Goal: Task Accomplishment & Management: Manage account settings

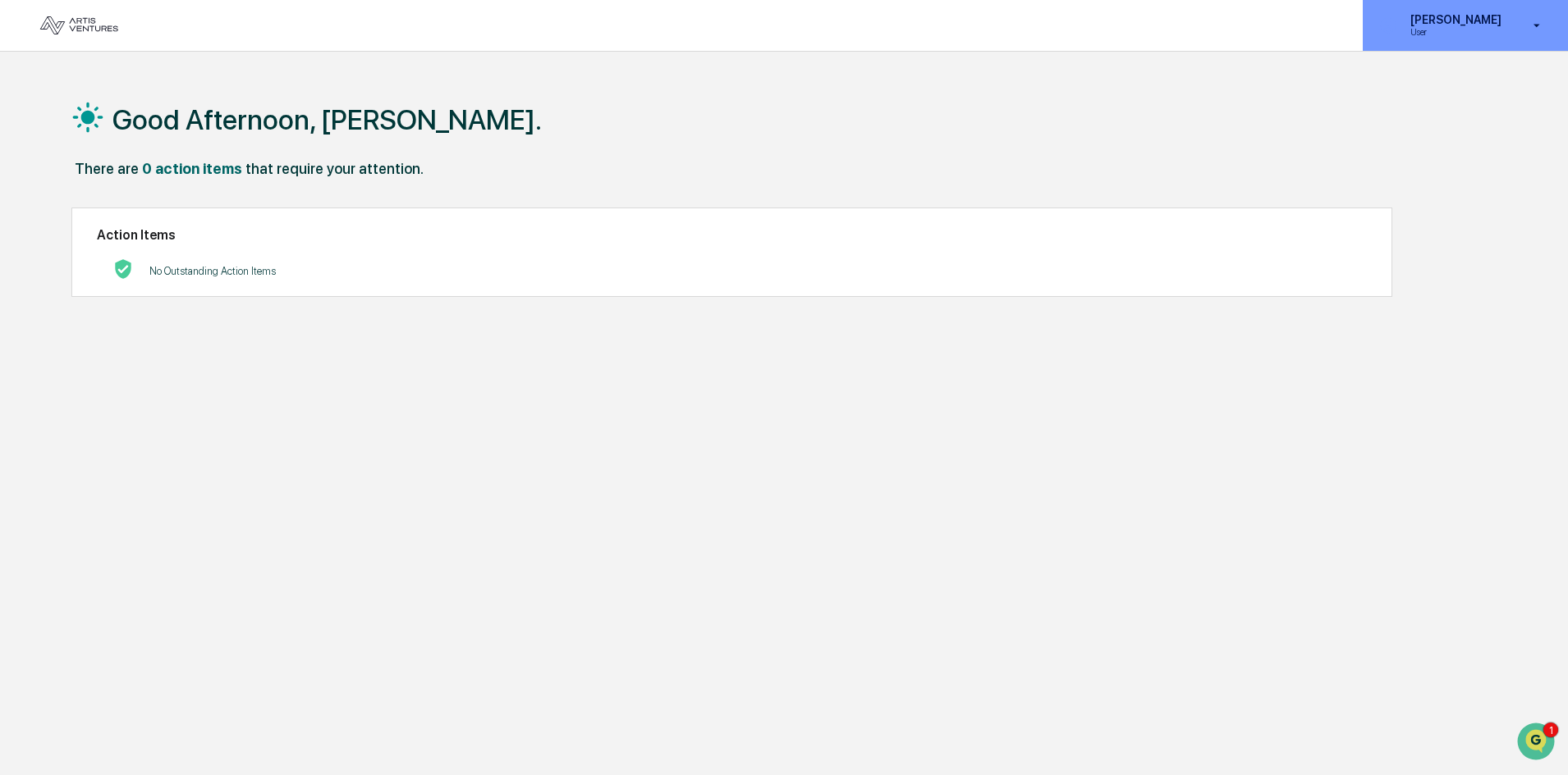
click at [1498, 36] on p "User" at bounding box center [1453, 32] width 113 height 11
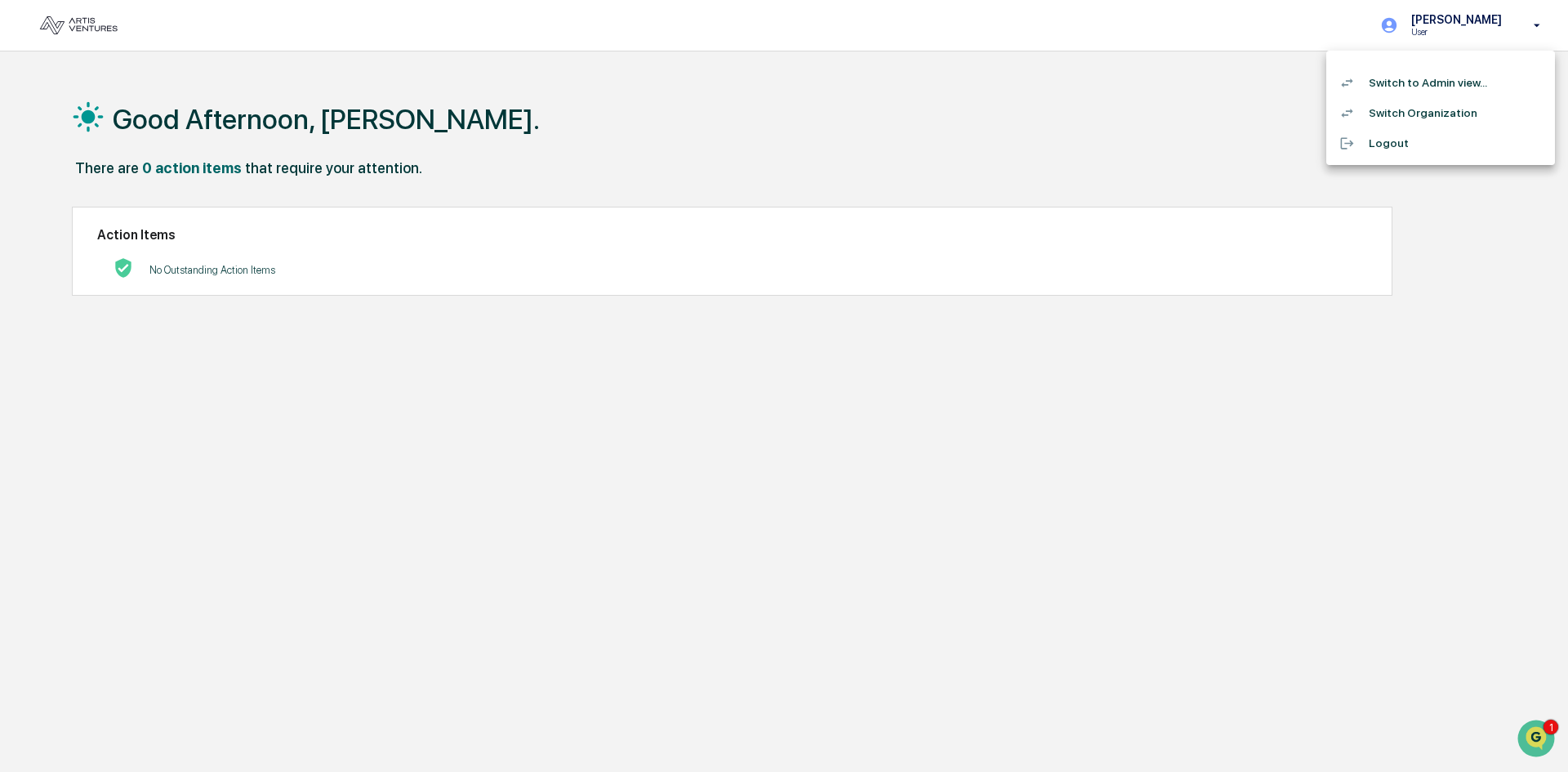
click at [1453, 86] on li "Switch to Admin view..." at bounding box center [1441, 83] width 228 height 30
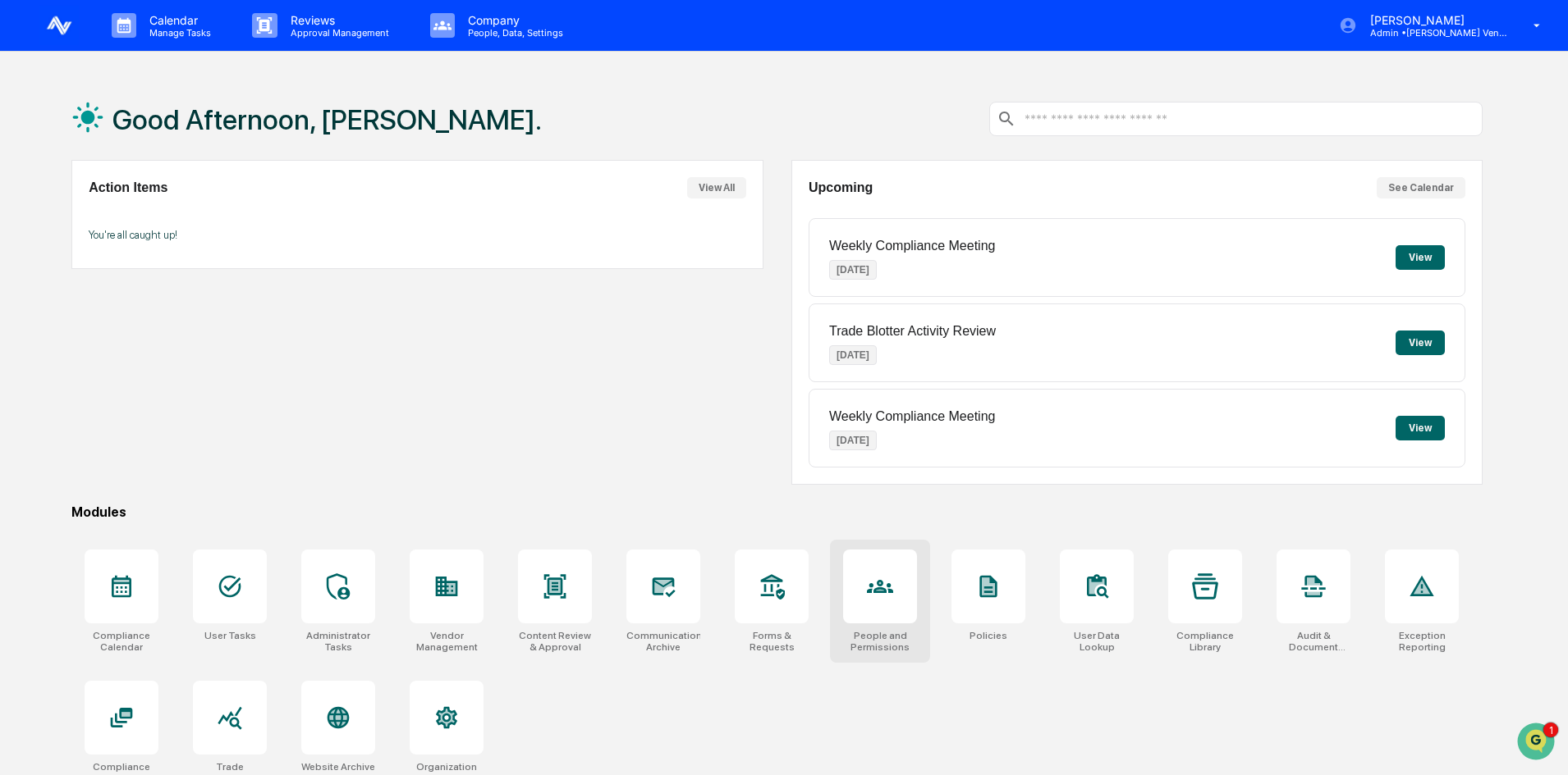
click at [873, 600] on div at bounding box center [880, 586] width 27 height 27
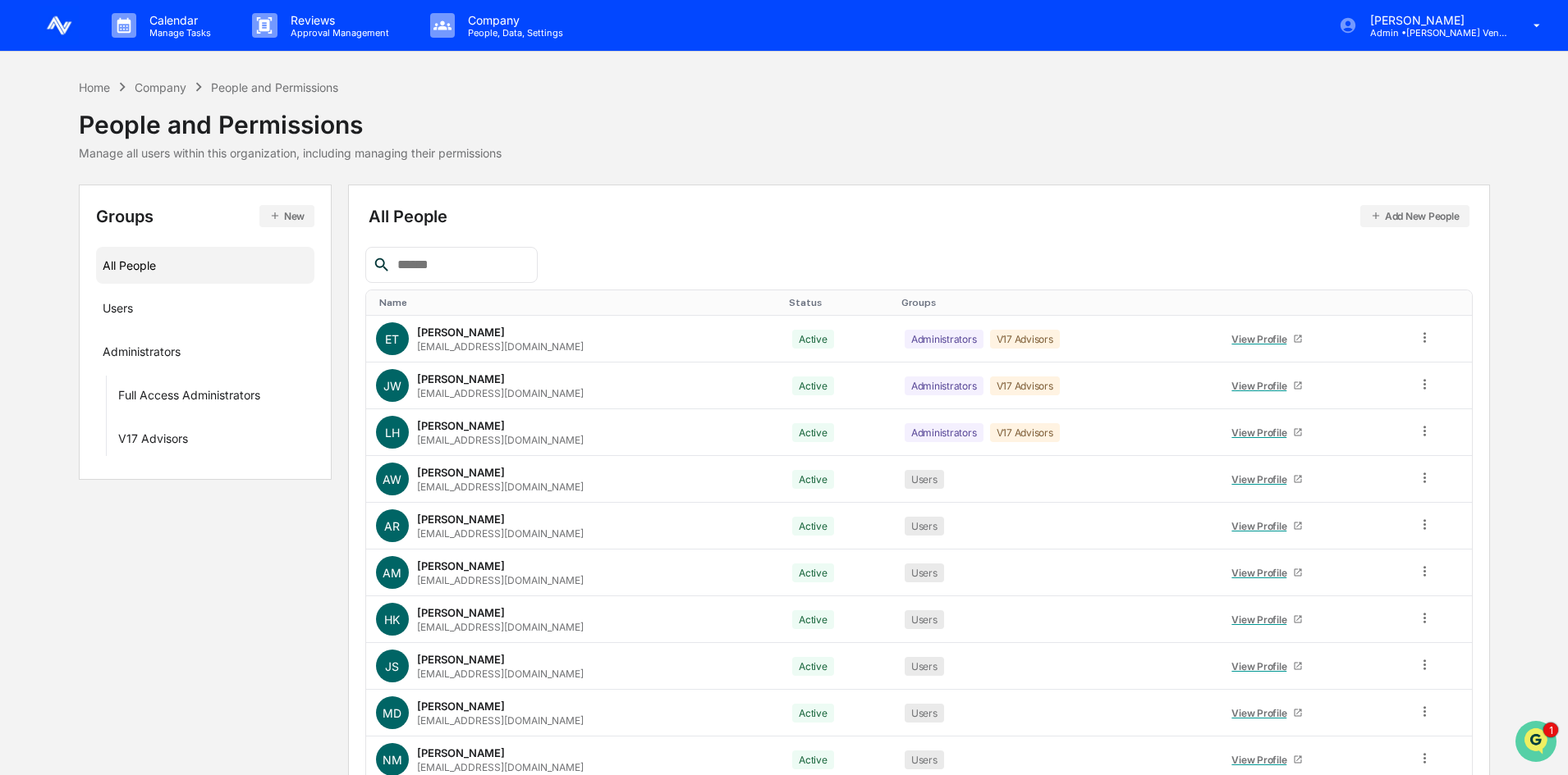
click at [1529, 728] on img "Open customer support" at bounding box center [1535, 741] width 41 height 33
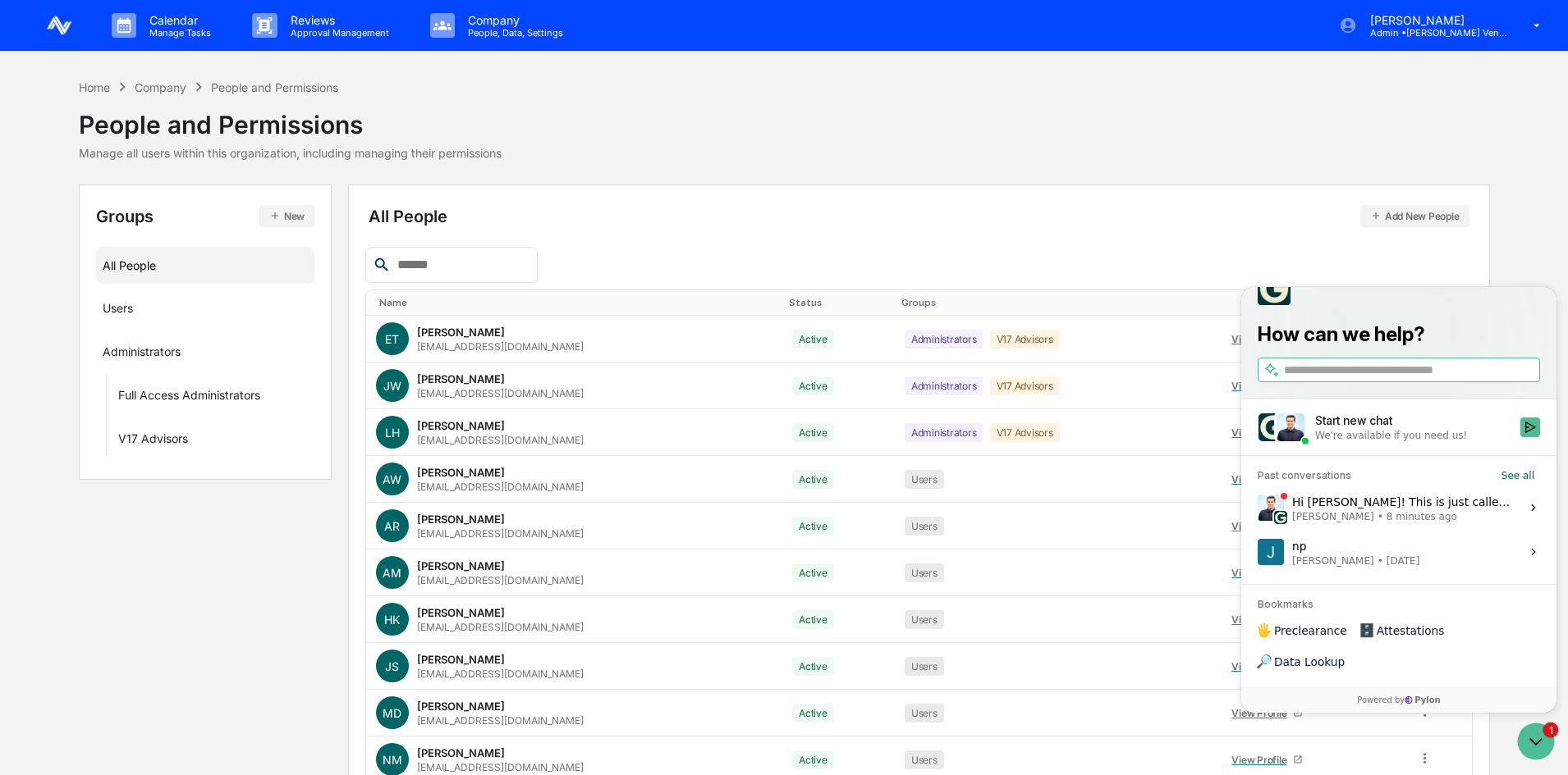
click at [1422, 523] on div "Hi Jessica! This is just called Outside Affiliations in the system. Jack Rasmus…" at bounding box center [1401, 507] width 218 height 31
click at [1257, 509] on button "View issue" at bounding box center [1256, 508] width 1 height 1
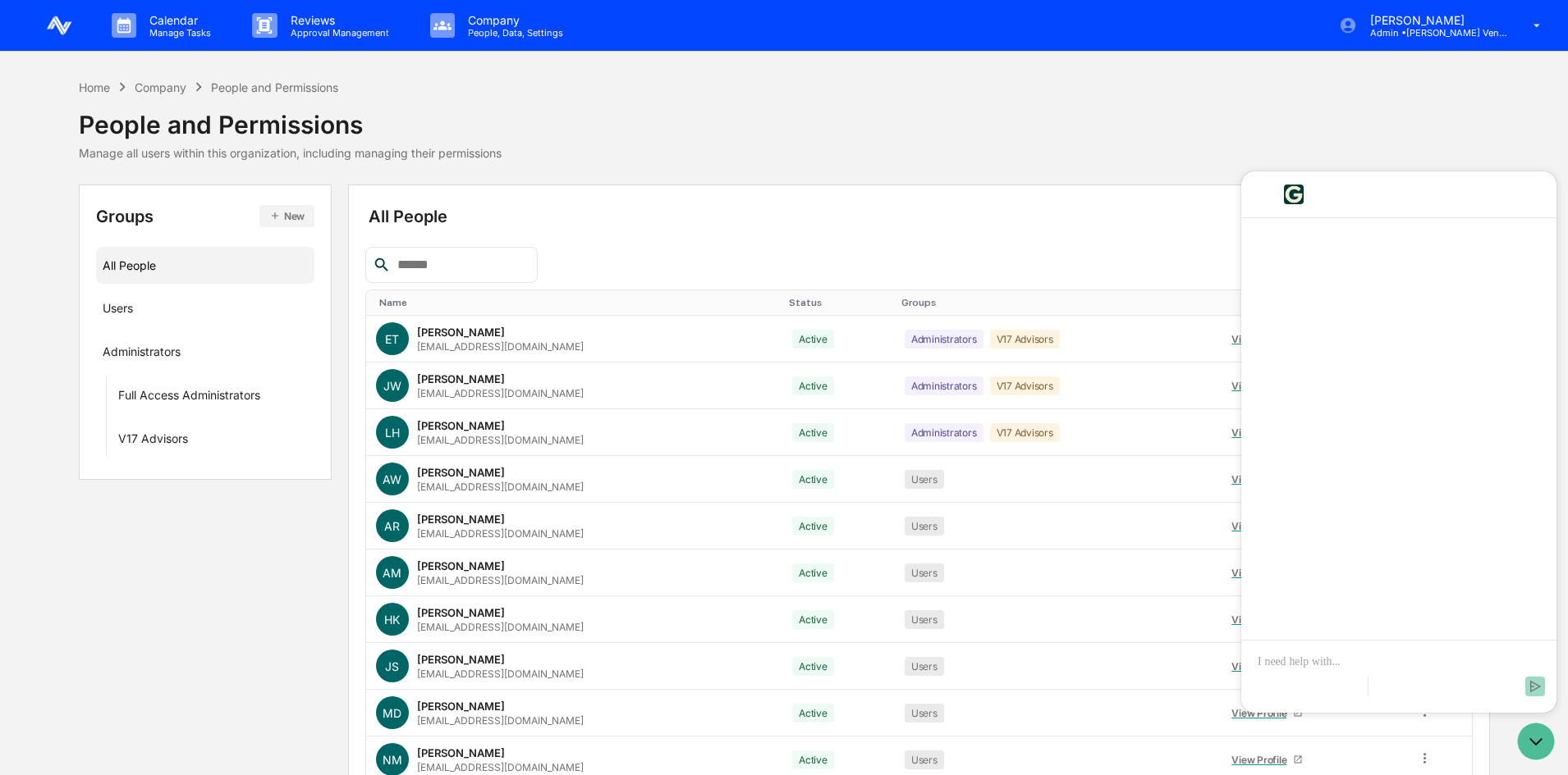
scroll to position [4948, 0]
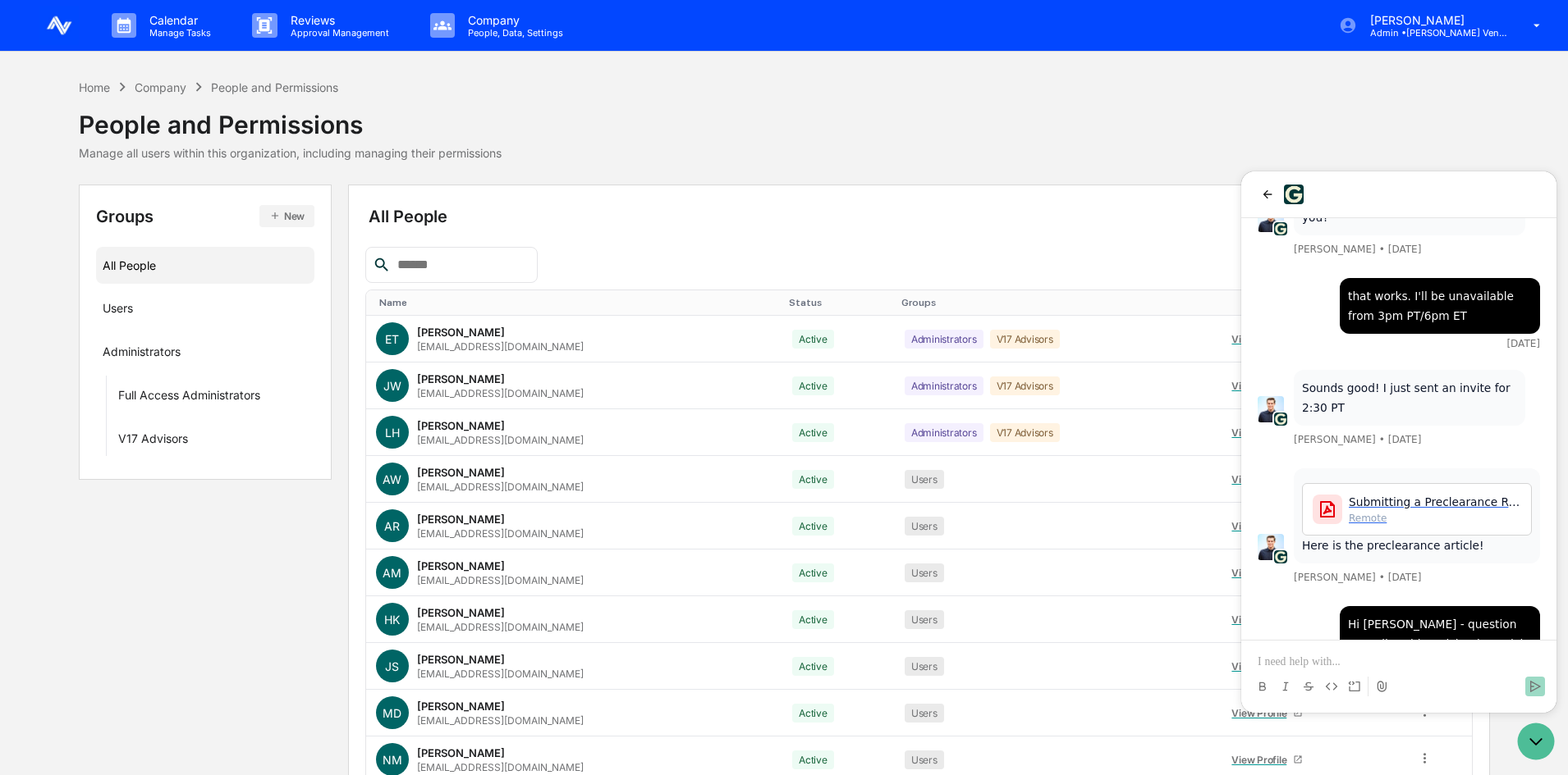
click at [1391, 657] on p at bounding box center [1398, 661] width 283 height 16
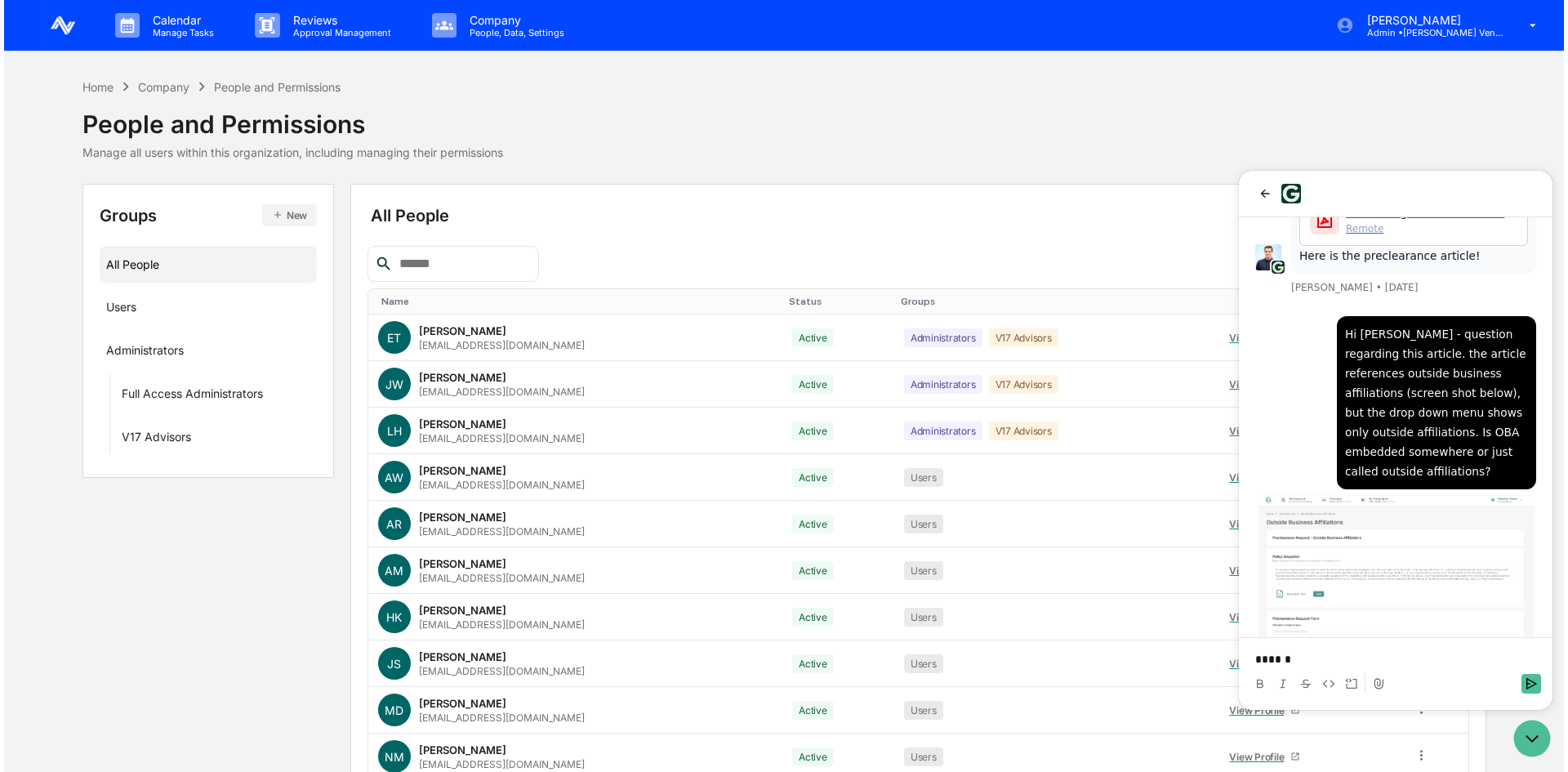
scroll to position [5289, 0]
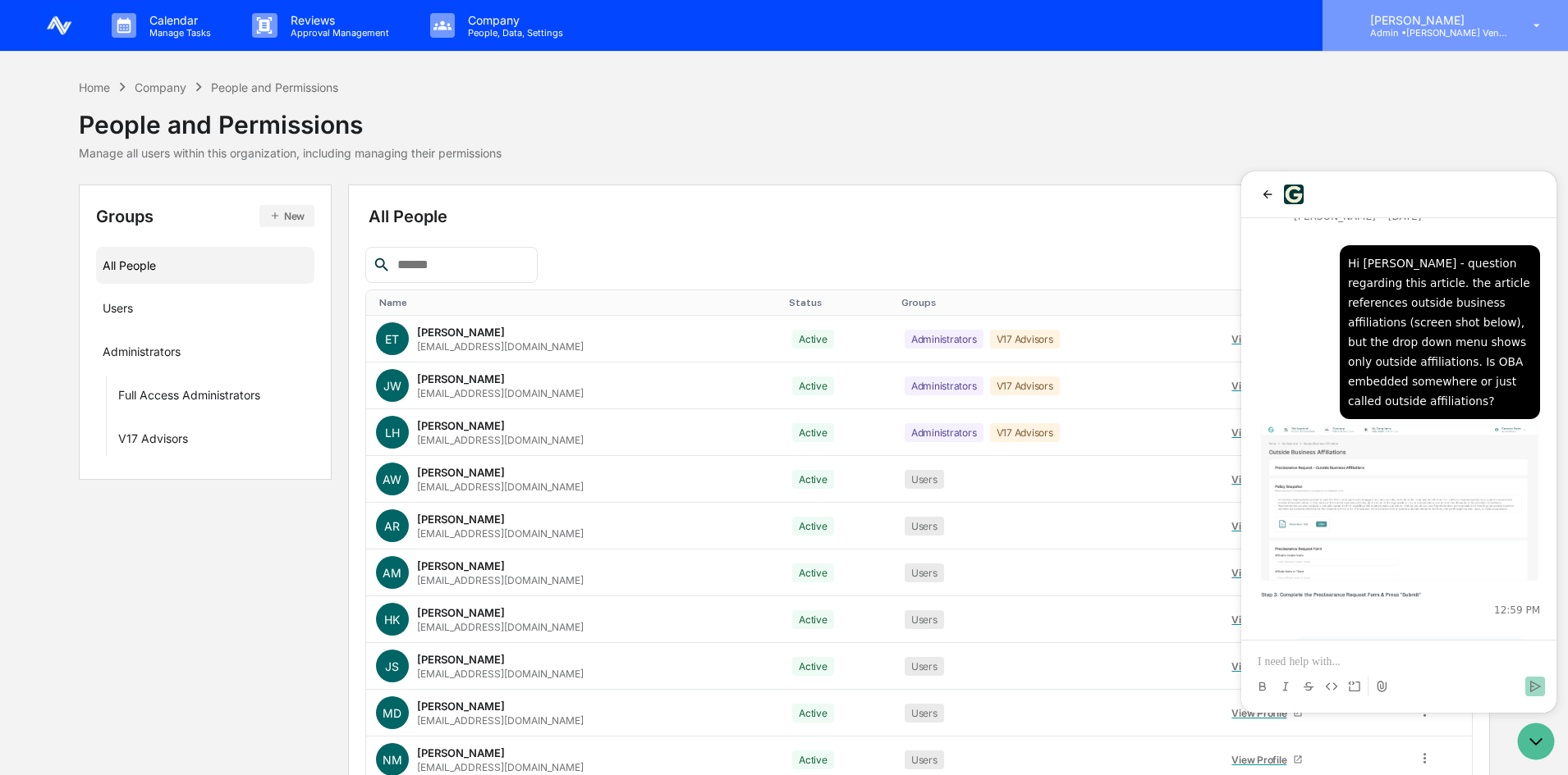
click at [1488, 27] on p "Admin • Artis Ventures" at bounding box center [1432, 33] width 153 height 11
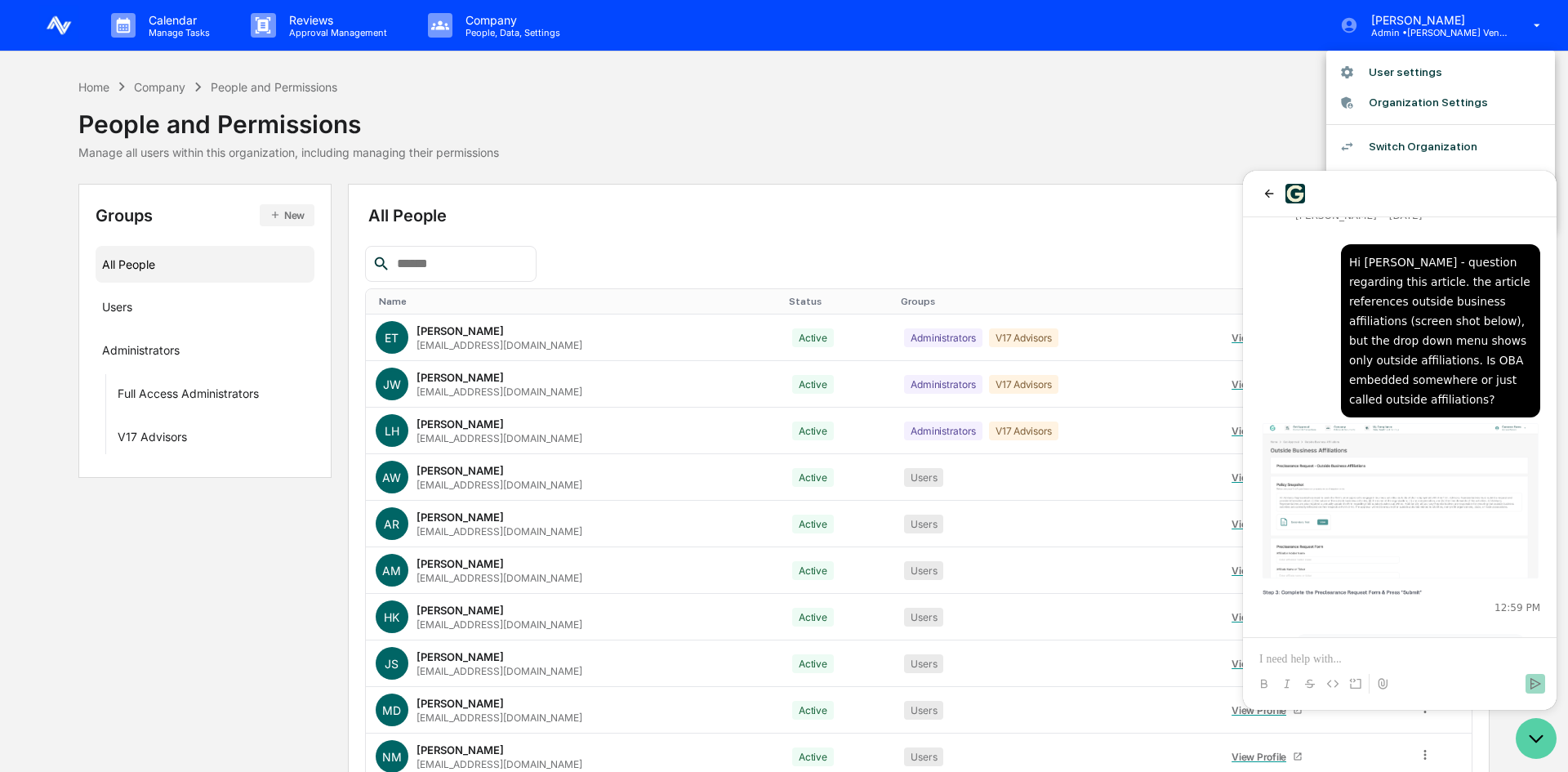
click at [1541, 737] on icon "Open customer support" at bounding box center [1536, 739] width 12 height 6
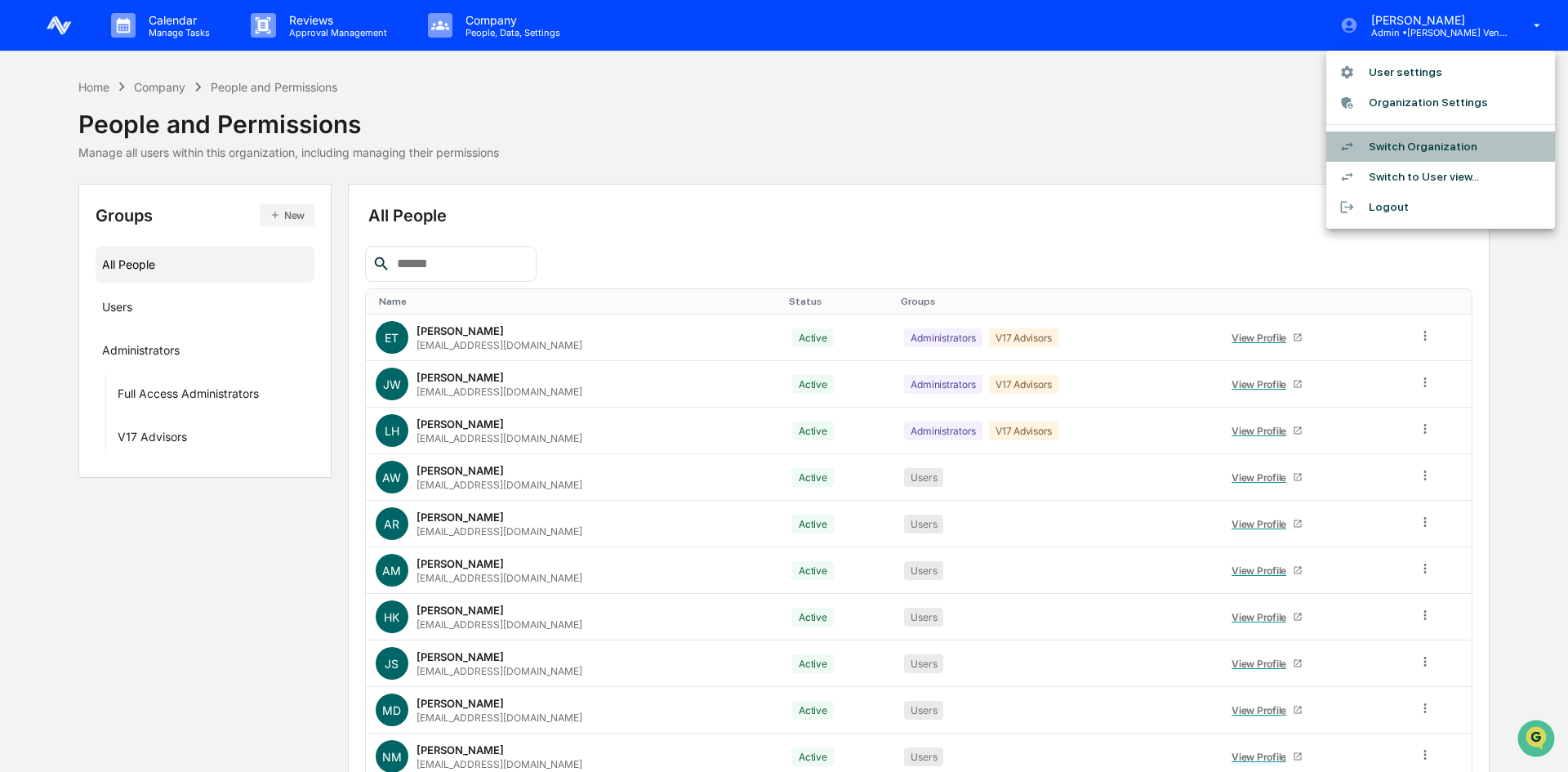
click at [1425, 147] on li "Switch Organization" at bounding box center [1441, 146] width 228 height 30
